Goal: Task Accomplishment & Management: Use online tool/utility

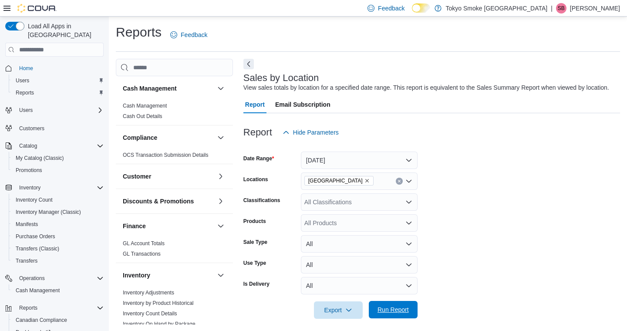
click at [400, 305] on span "Run Report" at bounding box center [392, 309] width 31 height 9
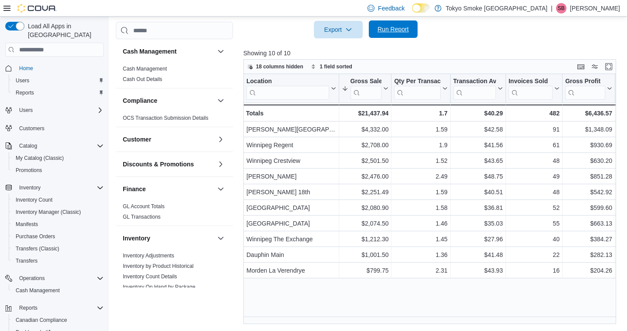
scroll to position [500, 0]
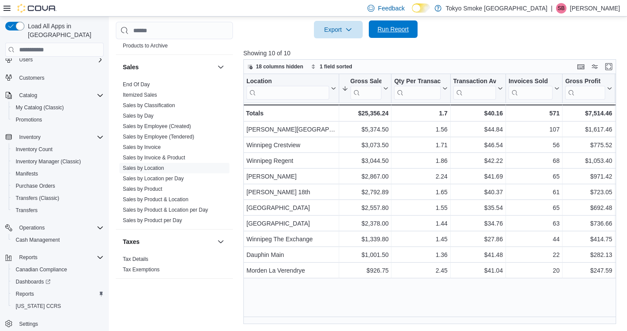
click at [399, 33] on span "Run Report" at bounding box center [392, 29] width 31 height 9
click at [399, 31] on span "Run Report" at bounding box center [392, 29] width 31 height 9
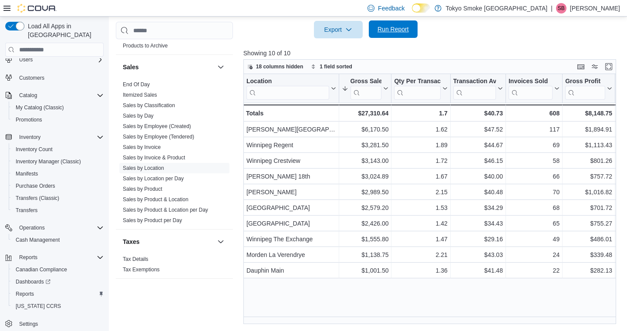
click at [404, 30] on span "Run Report" at bounding box center [392, 29] width 31 height 9
click at [50, 236] on span "Cash Management" at bounding box center [38, 239] width 44 height 7
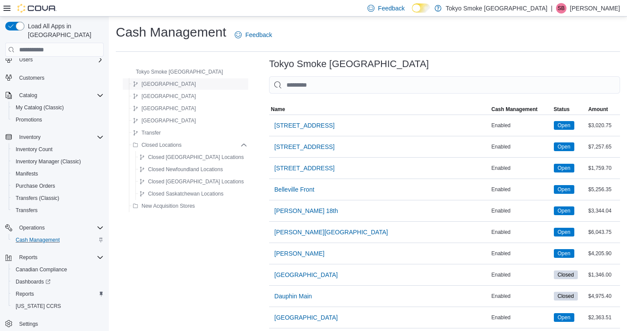
click at [161, 82] on span "[GEOGRAPHIC_DATA]" at bounding box center [168, 83] width 54 height 7
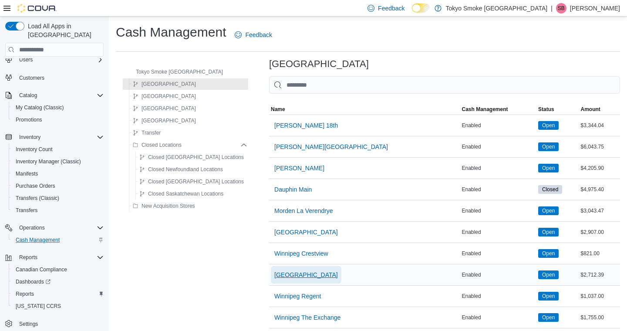
click at [314, 270] on span "[GEOGRAPHIC_DATA]" at bounding box center [306, 274] width 64 height 9
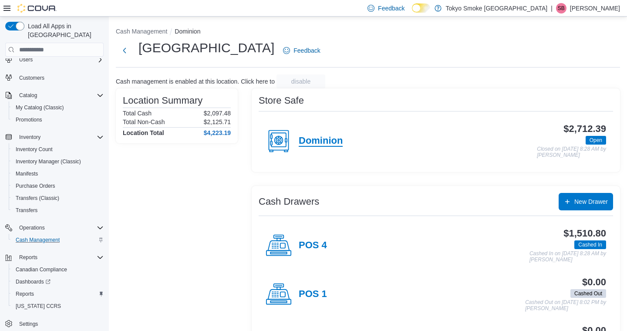
click at [325, 137] on h4 "Dominion" at bounding box center [320, 140] width 44 height 11
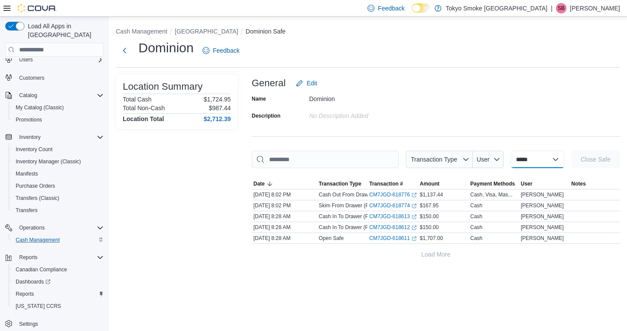
click at [523, 157] on select "**********" at bounding box center [537, 159] width 54 height 17
select select "**********"
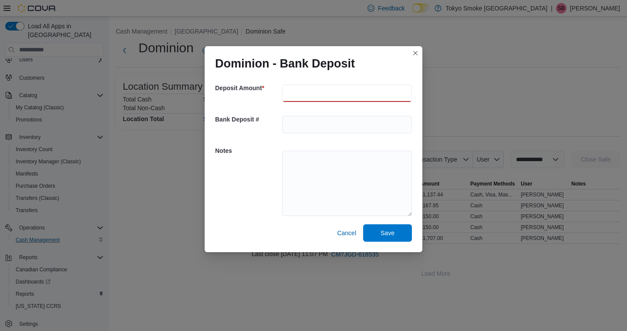
click at [333, 87] on input "number" at bounding box center [347, 92] width 130 height 17
type input "******"
click at [318, 199] on textarea at bounding box center [347, 183] width 130 height 65
click at [333, 224] on button "Cancel" at bounding box center [346, 232] width 26 height 17
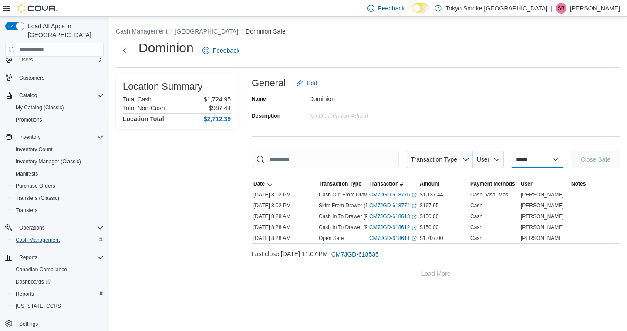
click at [520, 158] on select "**********" at bounding box center [537, 159] width 54 height 17
select select "**********"
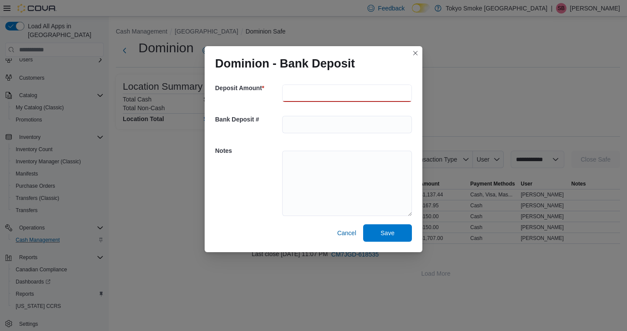
click at [293, 91] on input "number" at bounding box center [347, 92] width 130 height 17
type input "******"
click at [295, 178] on textarea at bounding box center [347, 183] width 130 height 65
type textarea "*****"
click at [418, 50] on button "Closes this modal window" at bounding box center [415, 52] width 10 height 10
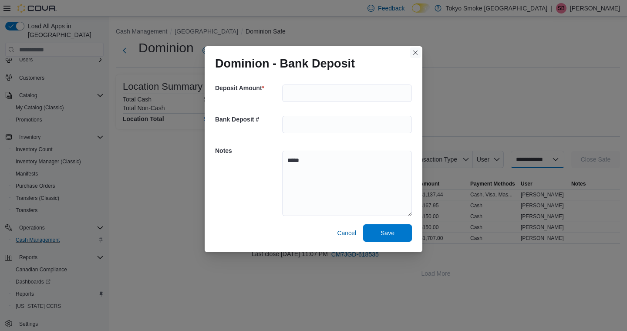
select select
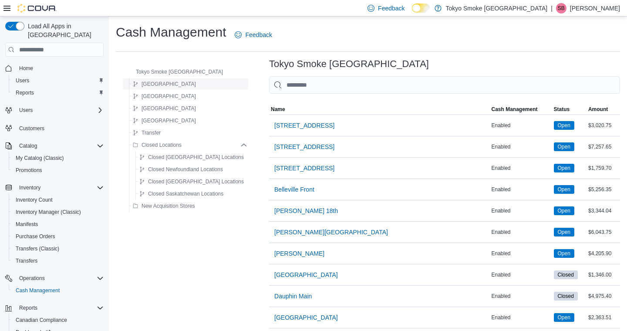
click at [168, 85] on button "[GEOGRAPHIC_DATA]" at bounding box center [164, 84] width 70 height 10
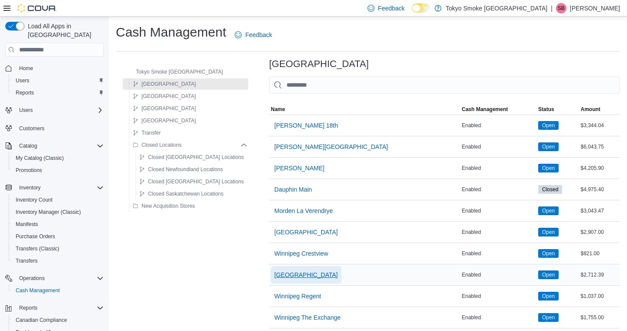
click at [312, 271] on span "[GEOGRAPHIC_DATA]" at bounding box center [306, 274] width 64 height 9
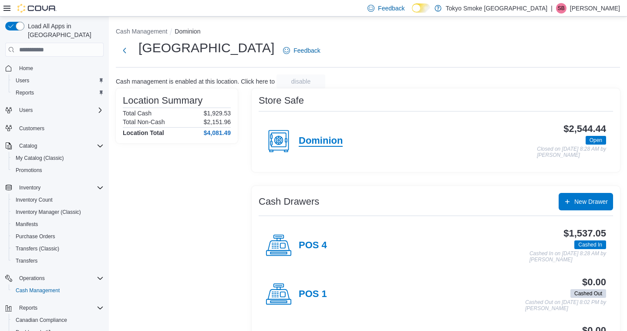
click at [322, 146] on h4 "Dominion" at bounding box center [320, 140] width 44 height 11
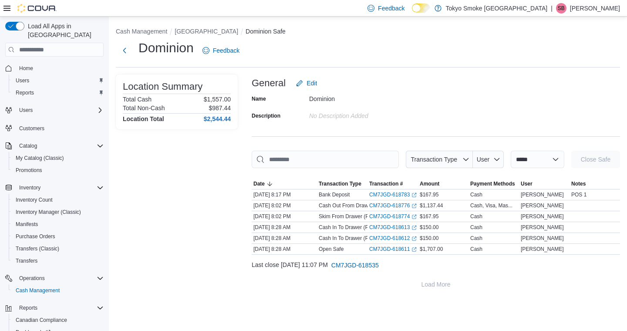
click at [142, 169] on div "Location Summary Total Cash $1,557.00 Total Non-Cash $987.44 Location Total $2,…" at bounding box center [177, 183] width 122 height 218
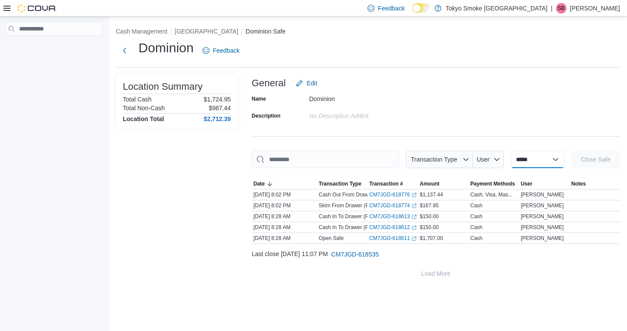
click at [516, 158] on select "**********" at bounding box center [537, 159] width 54 height 17
select select "**********"
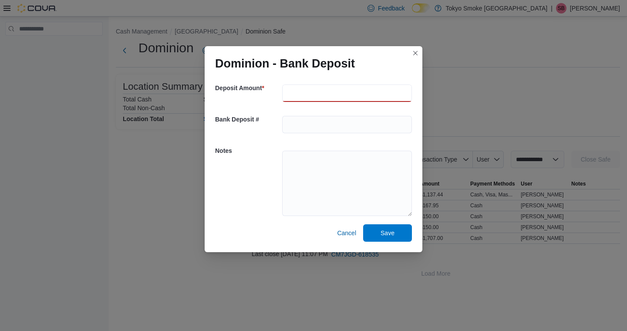
click at [294, 97] on input "number" at bounding box center [347, 92] width 130 height 17
type input "******"
click at [304, 165] on textarea at bounding box center [347, 183] width 130 height 65
click at [302, 177] on textarea at bounding box center [347, 183] width 130 height 65
type textarea "*"
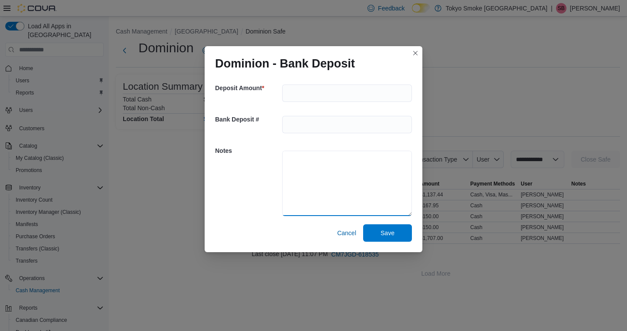
type textarea "*"
type textarea "*****"
click at [380, 233] on span "Save" at bounding box center [387, 232] width 14 height 9
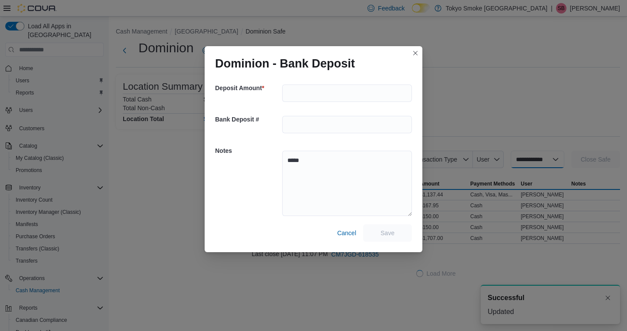
select select
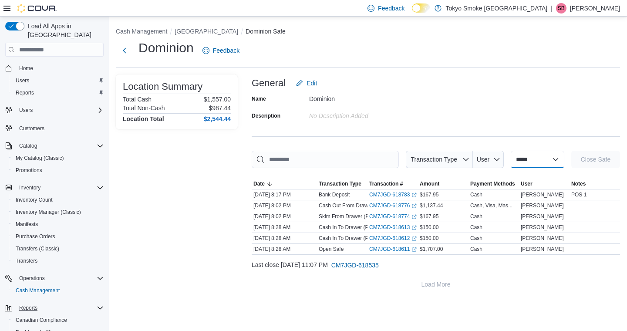
scroll to position [50, 0]
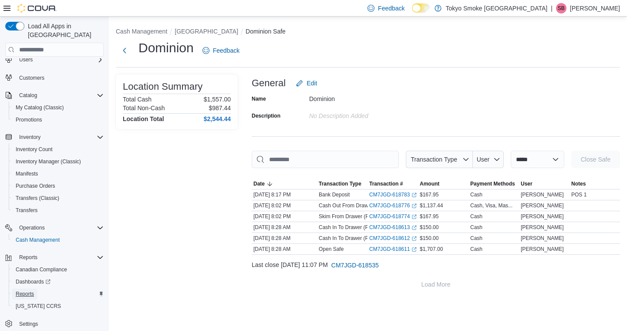
click at [31, 290] on span "Reports" at bounding box center [25, 293] width 18 height 7
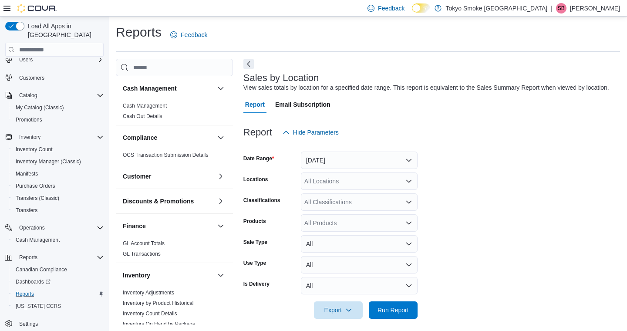
scroll to position [14, 0]
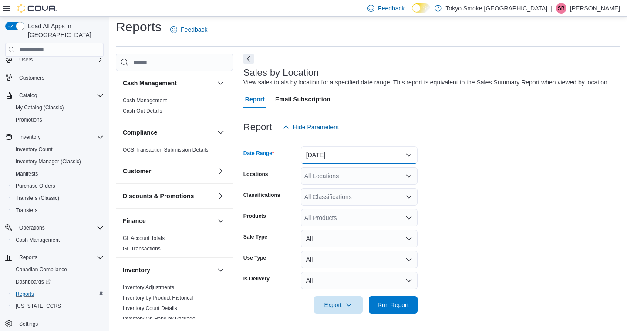
click at [315, 154] on button "Yesterday" at bounding box center [359, 154] width 117 height 17
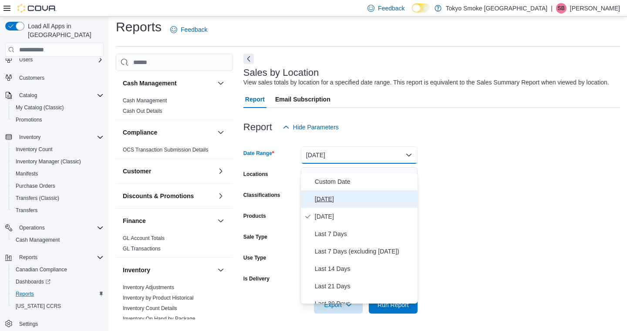
click at [328, 194] on span "[DATE]" at bounding box center [364, 199] width 99 height 10
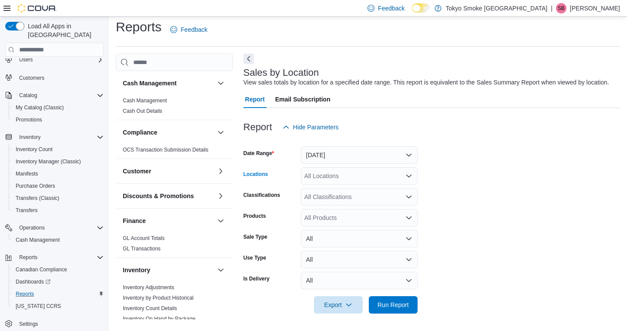
click at [329, 174] on div "All Locations" at bounding box center [359, 175] width 117 height 17
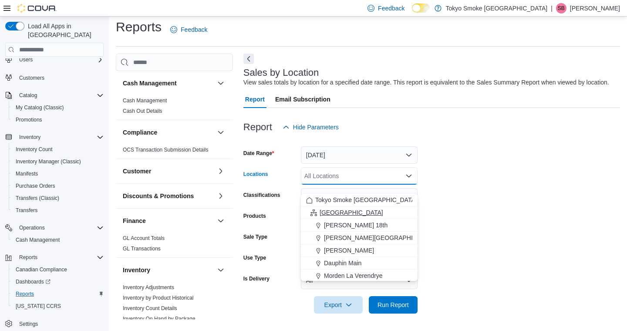
click at [333, 208] on span "[GEOGRAPHIC_DATA]" at bounding box center [351, 212] width 64 height 9
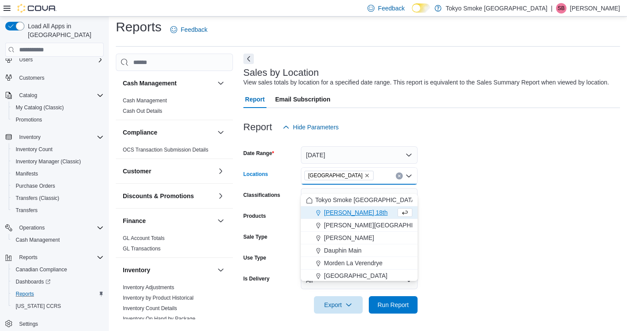
click at [479, 245] on form "Date Range Today Locations Manitoba Combo box. Selected. Manitoba. Press Backsp…" at bounding box center [431, 225] width 376 height 178
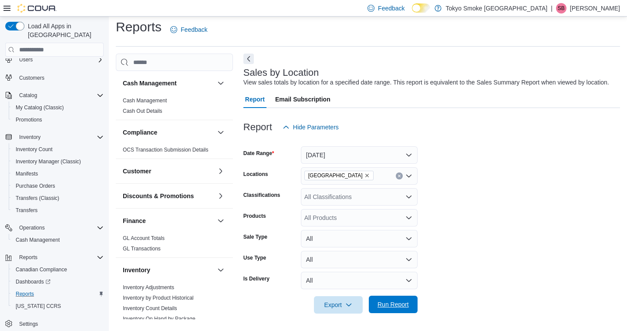
click at [386, 305] on span "Run Report" at bounding box center [392, 304] width 31 height 9
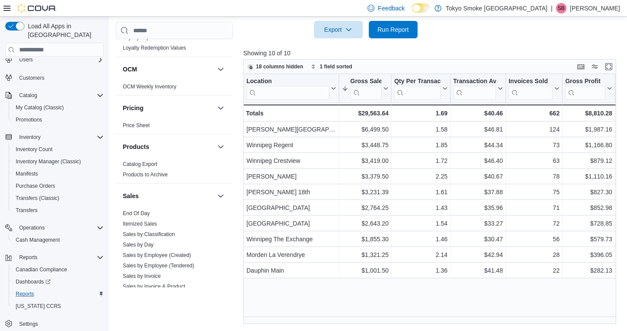
scroll to position [500, 0]
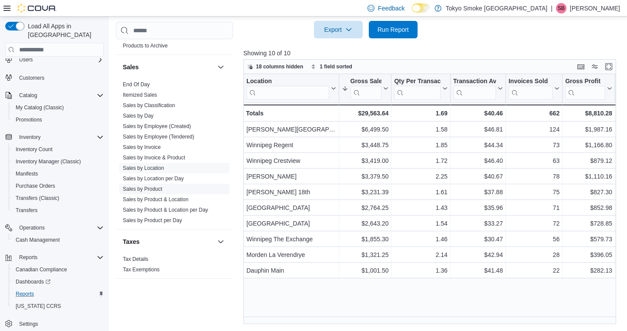
click at [147, 188] on link "Sales by Product" at bounding box center [143, 189] width 40 height 6
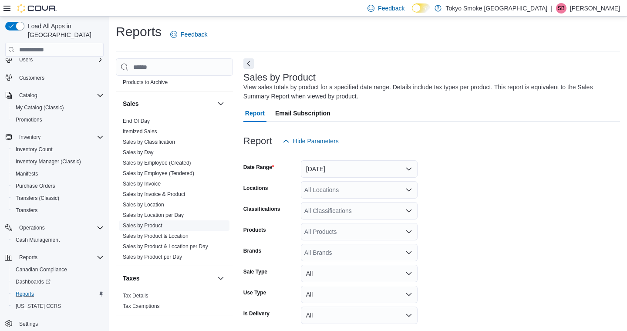
scroll to position [29, 0]
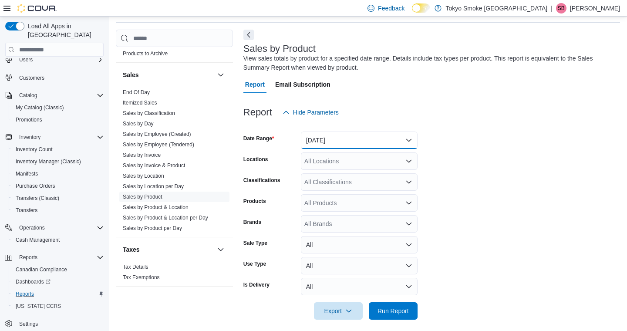
click at [340, 143] on button "Yesterday" at bounding box center [359, 139] width 117 height 17
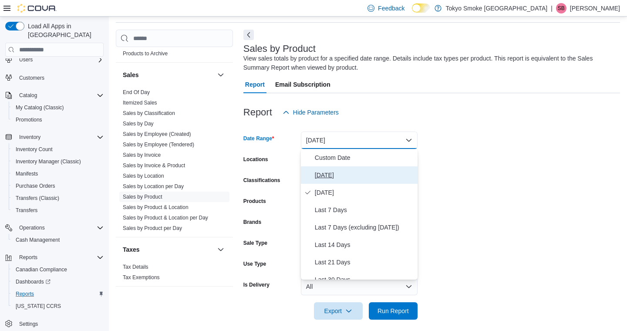
click at [326, 180] on button "[DATE]" at bounding box center [359, 174] width 117 height 17
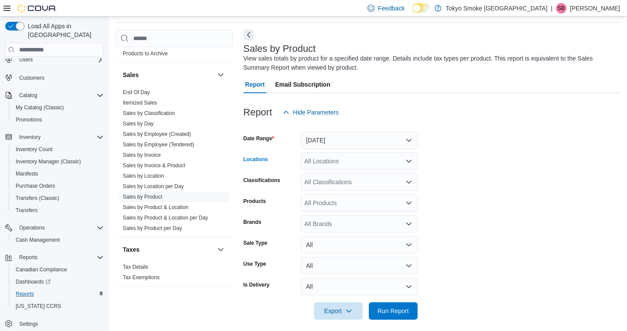
click at [326, 164] on div "All Locations" at bounding box center [359, 160] width 117 height 17
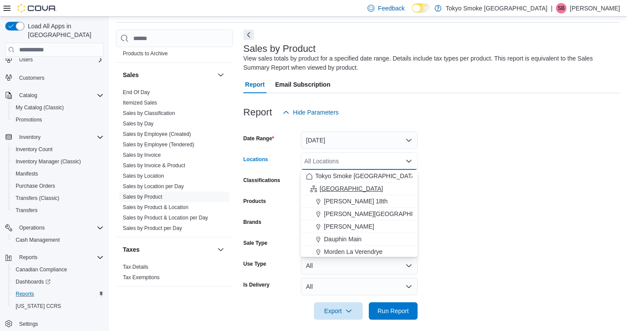
click at [328, 192] on span "[GEOGRAPHIC_DATA]" at bounding box center [351, 188] width 64 height 9
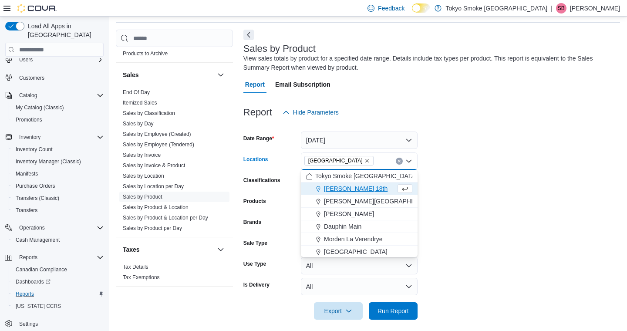
click at [364, 159] on icon "Remove Manitoba from selection in this group" at bounding box center [366, 160] width 5 height 5
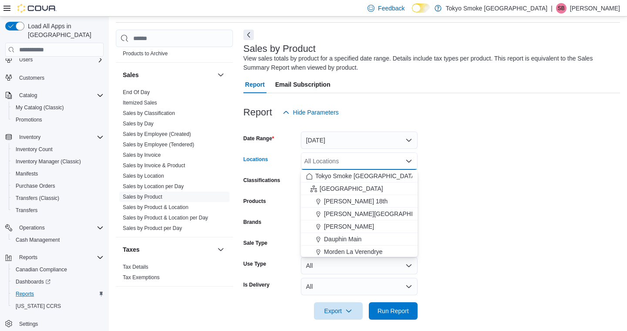
click at [330, 158] on div "All Locations" at bounding box center [359, 160] width 117 height 17
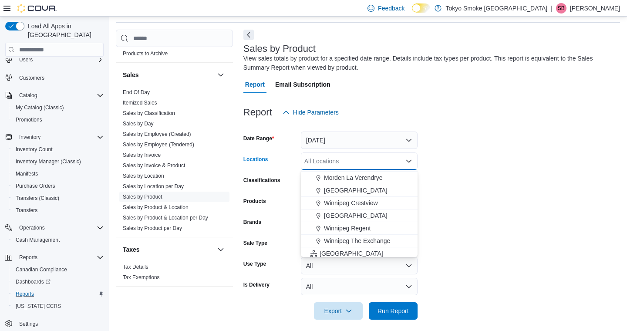
scroll to position [75, 0]
click at [346, 211] on span "[GEOGRAPHIC_DATA]" at bounding box center [356, 214] width 64 height 9
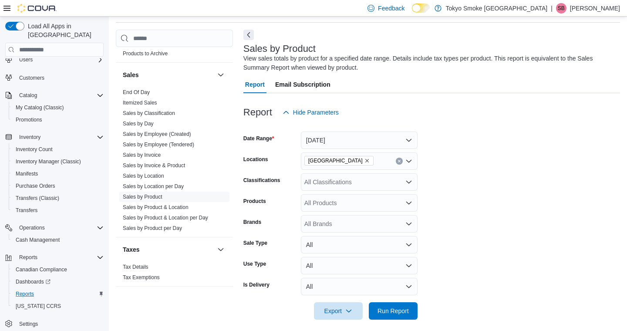
click at [459, 245] on form "Date Range Today Locations Winnipeg Dominion Centre Classifications All Classif…" at bounding box center [431, 220] width 376 height 198
click at [396, 315] on span "Run Report" at bounding box center [393, 310] width 38 height 17
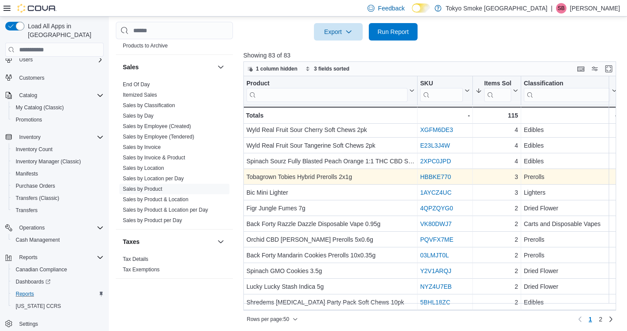
scroll to position [34, 0]
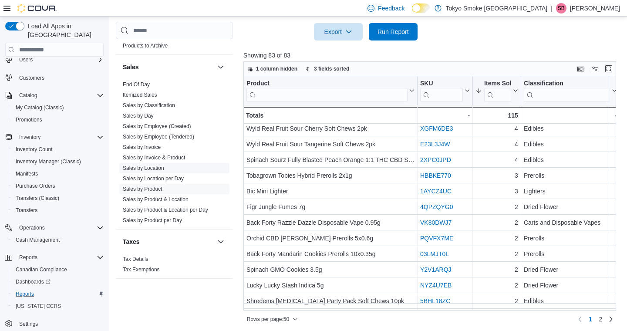
click at [139, 167] on link "Sales by Location" at bounding box center [143, 168] width 41 height 6
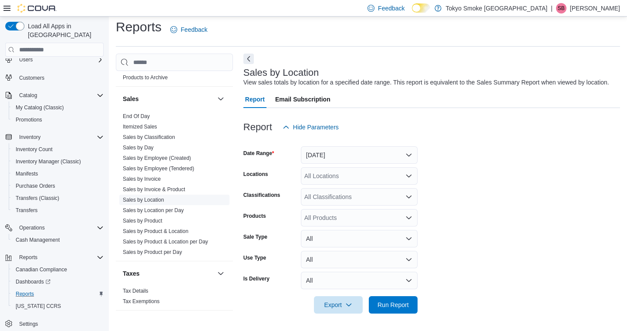
scroll to position [14, 0]
click at [327, 154] on button "Yesterday" at bounding box center [359, 154] width 117 height 17
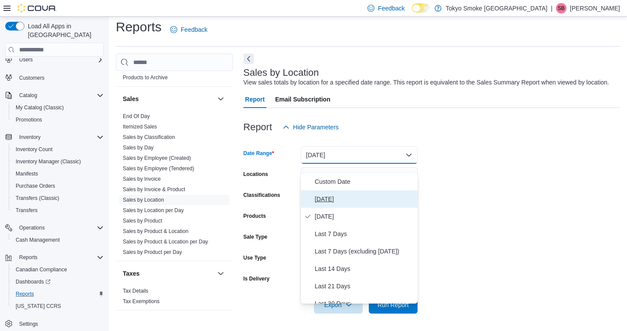
click at [320, 194] on span "[DATE]" at bounding box center [364, 199] width 99 height 10
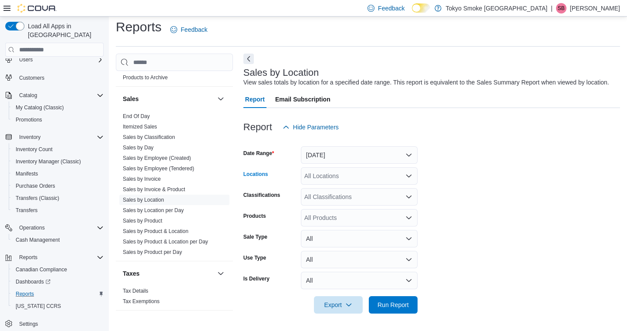
click at [324, 175] on div "All Locations" at bounding box center [359, 175] width 117 height 17
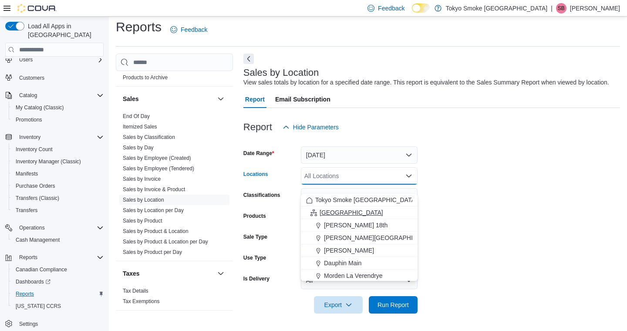
click at [327, 208] on span "[GEOGRAPHIC_DATA]" at bounding box center [351, 212] width 64 height 9
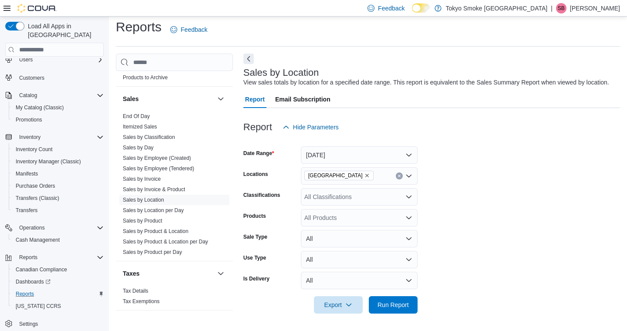
click at [474, 211] on form "Date Range [DATE] Locations [GEOGRAPHIC_DATA] Classifications All Classificatio…" at bounding box center [431, 225] width 376 height 178
click at [388, 302] on span "Run Report" at bounding box center [392, 304] width 31 height 9
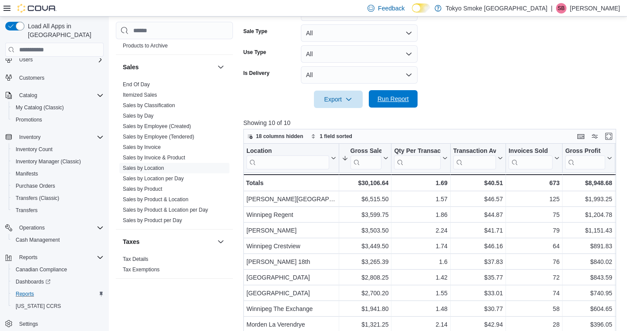
scroll to position [268, 0]
